Goal: Navigation & Orientation: Find specific page/section

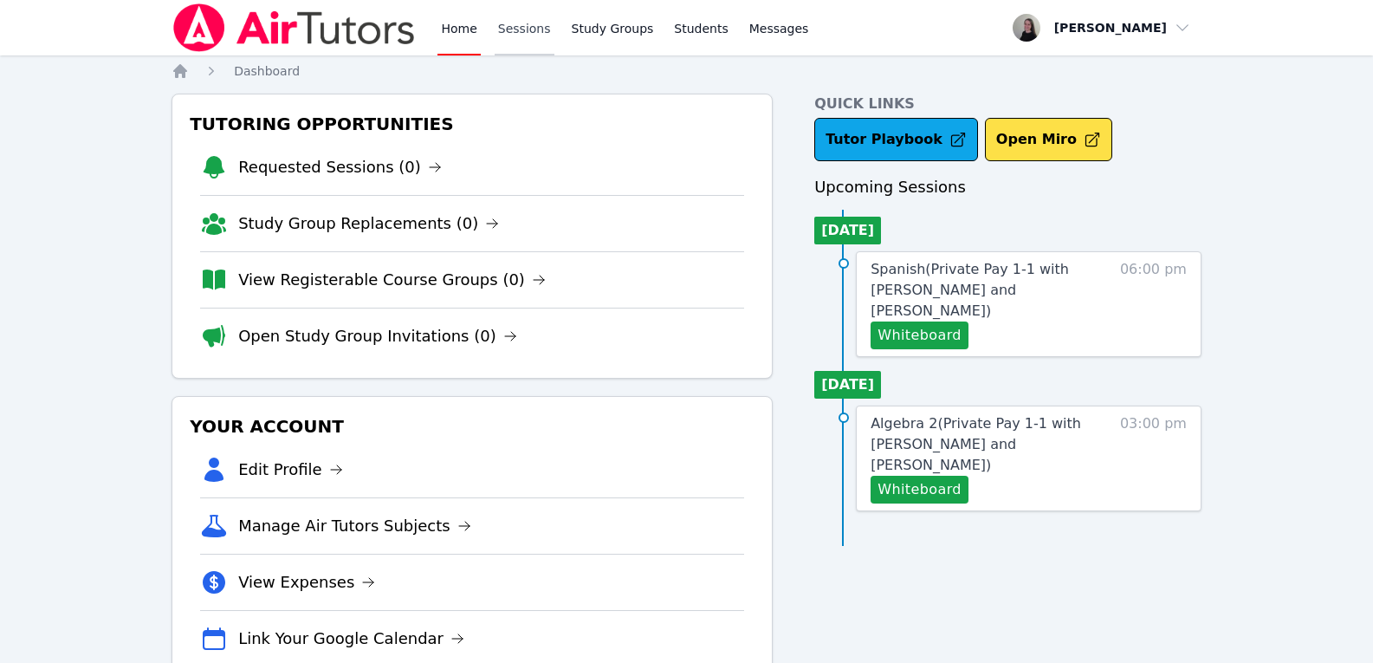
click at [503, 41] on link "Sessions" at bounding box center [525, 27] width 60 height 55
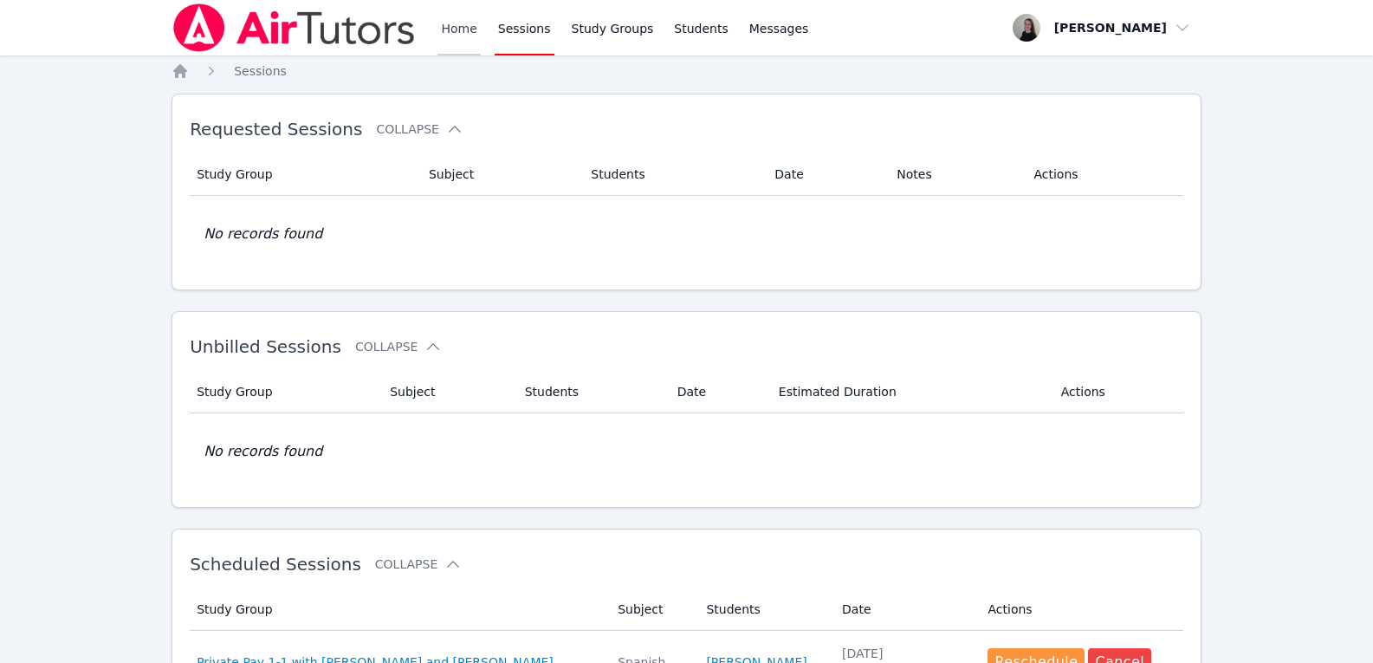
click at [468, 32] on link "Home" at bounding box center [459, 27] width 42 height 55
